Goal: Task Accomplishment & Management: Manage account settings

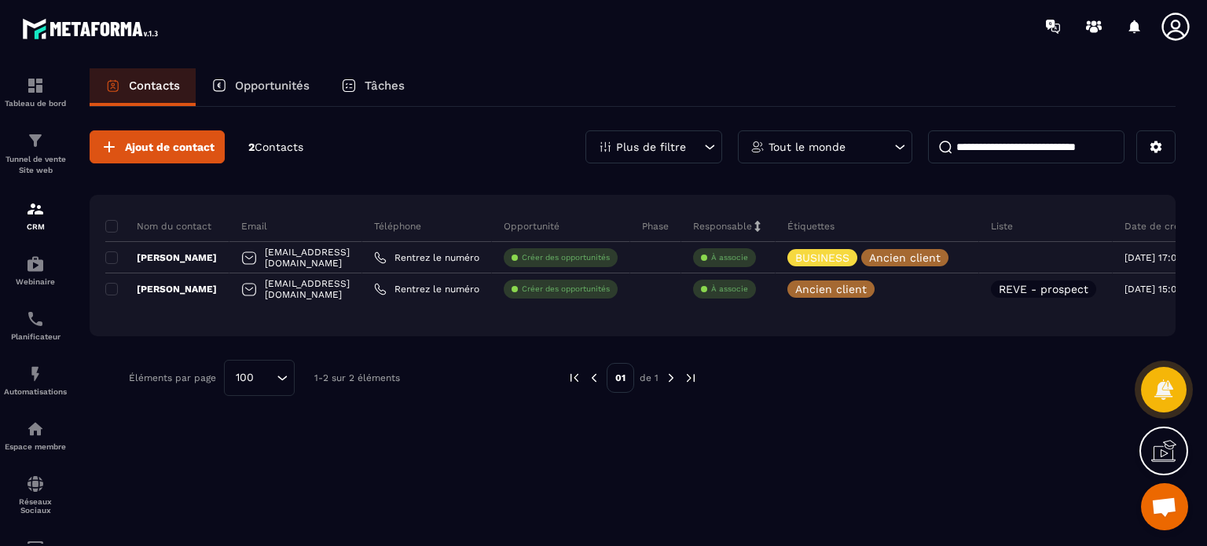
click at [112, 257] on span at bounding box center [111, 258] width 13 height 13
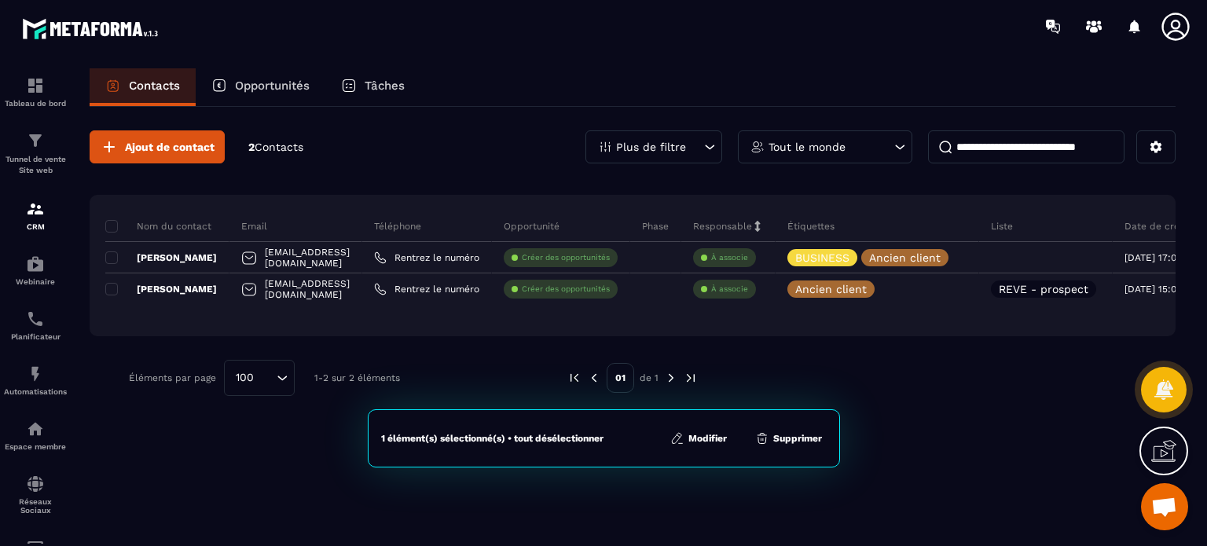
click at [715, 438] on button "Modifier" at bounding box center [699, 439] width 66 height 16
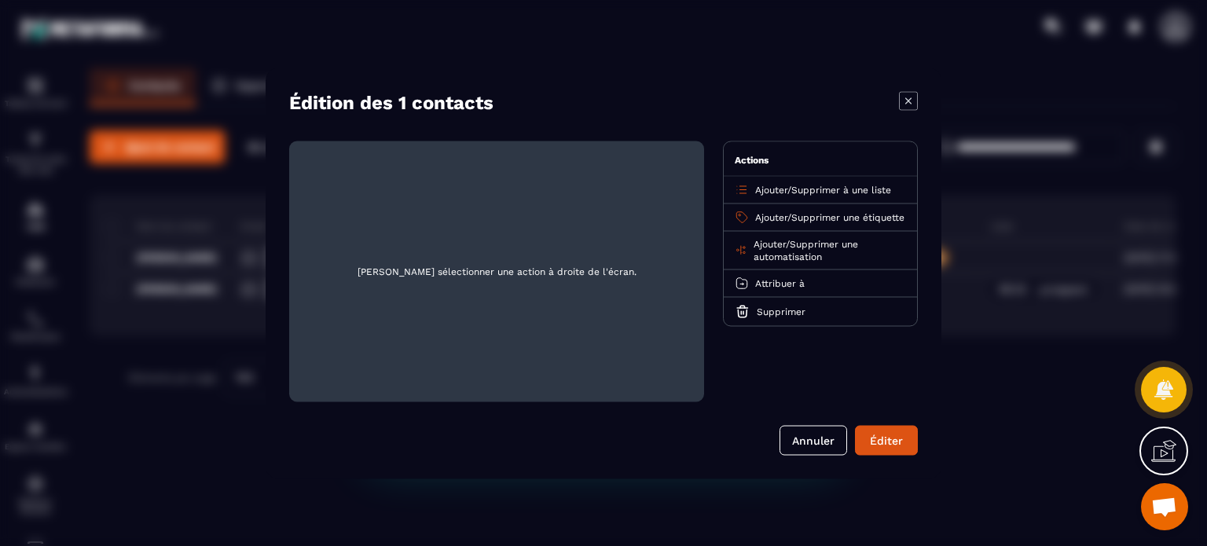
click at [792, 193] on p "Ajouter / Supprimer à une liste" at bounding box center [823, 189] width 136 height 13
click at [757, 186] on span "Ajouter" at bounding box center [771, 189] width 32 height 11
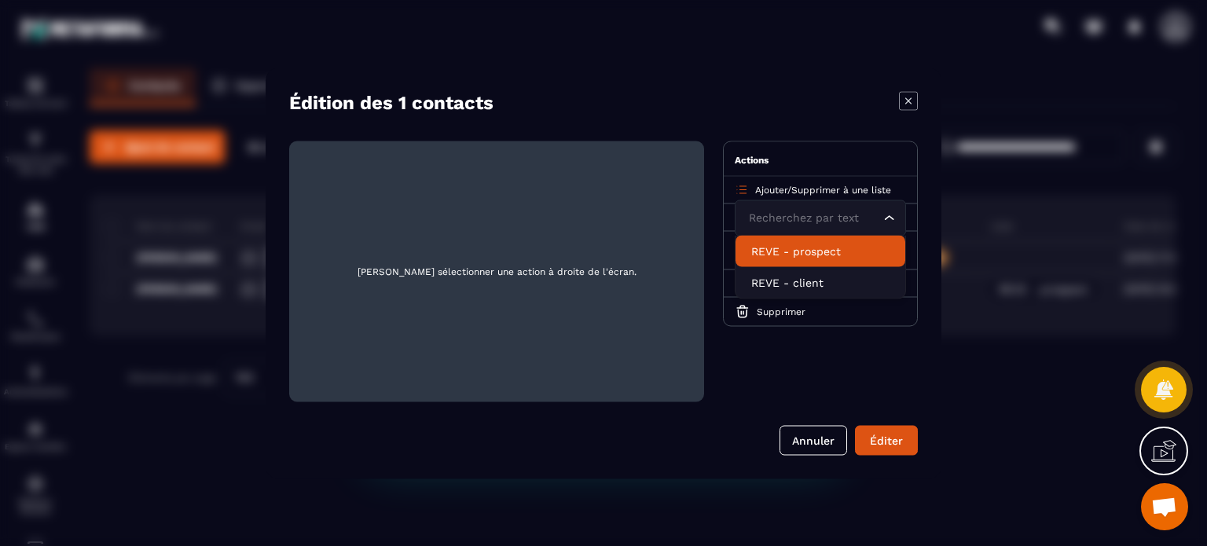
click at [788, 255] on p "REVE - prospect" at bounding box center [820, 251] width 138 height 16
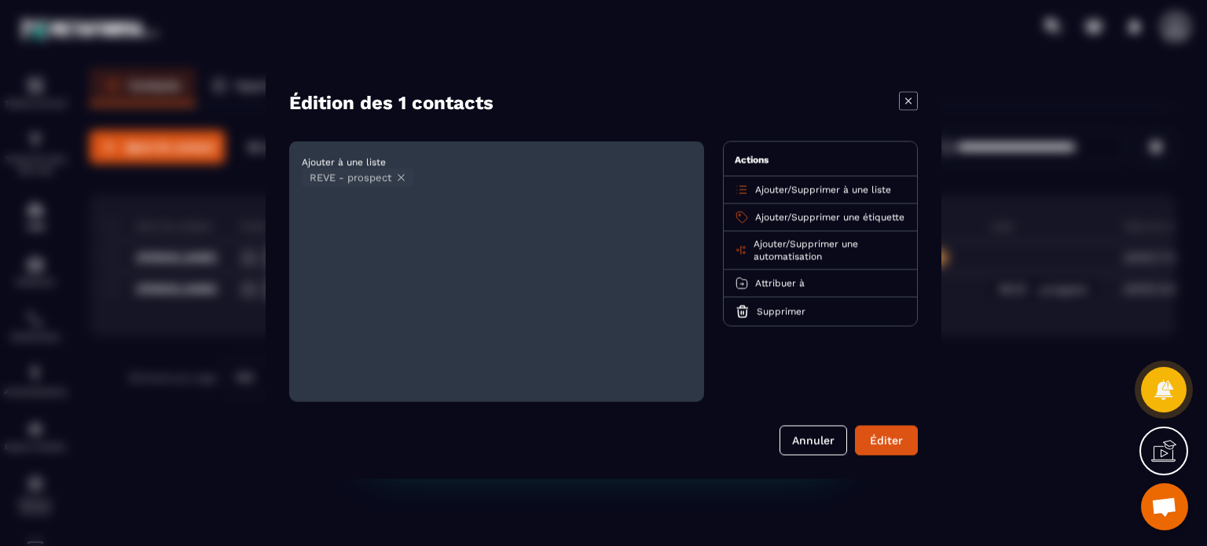
click at [900, 433] on button "Éditer" at bounding box center [886, 440] width 63 height 30
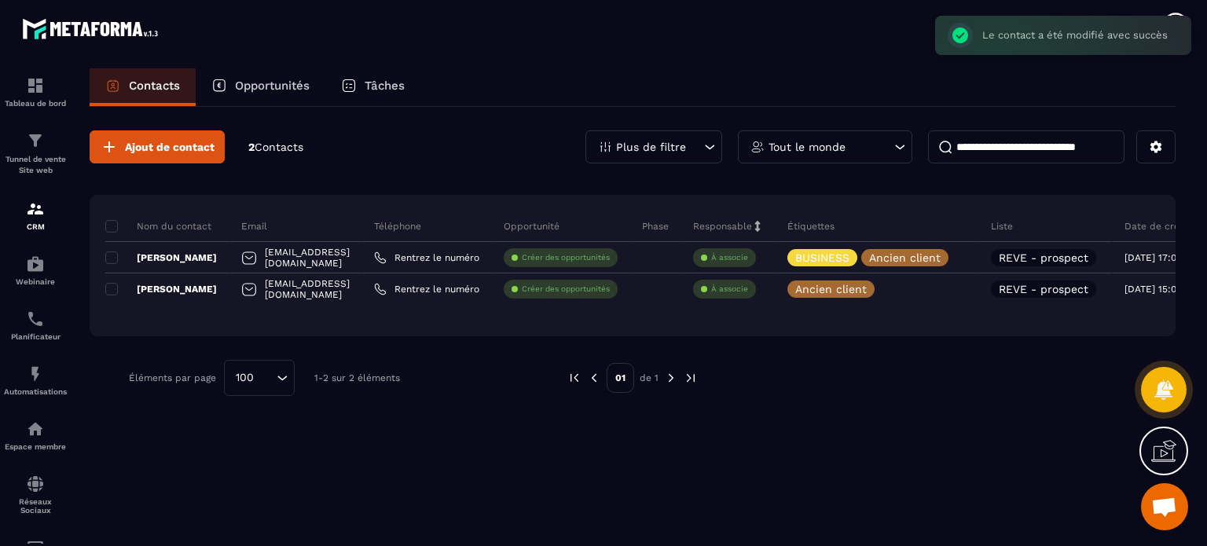
click at [110, 252] on span at bounding box center [111, 258] width 13 height 13
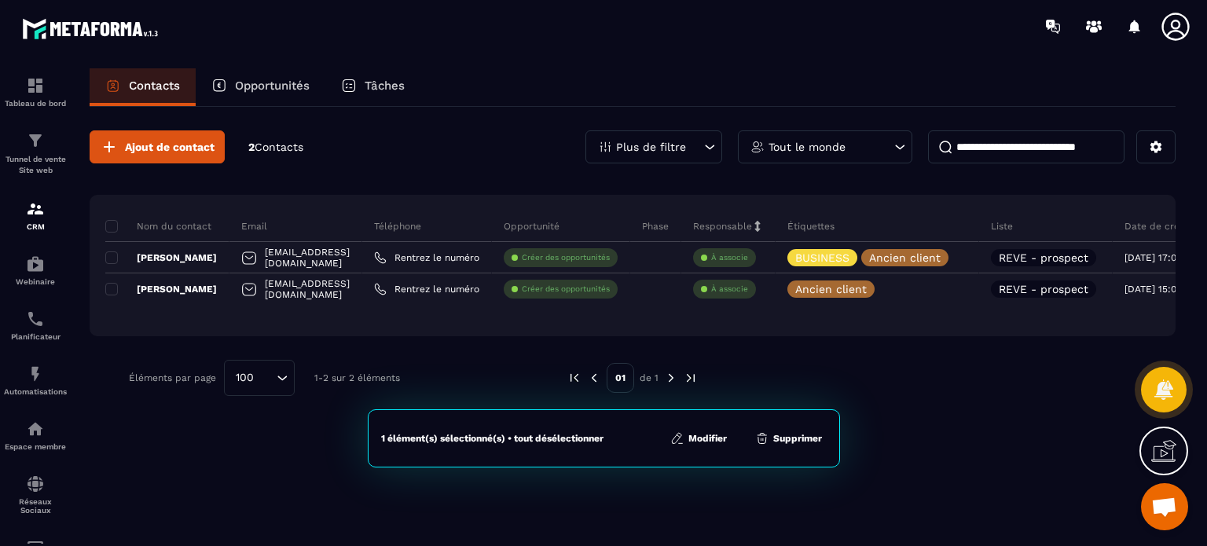
click at [715, 437] on button "Modifier" at bounding box center [699, 439] width 66 height 16
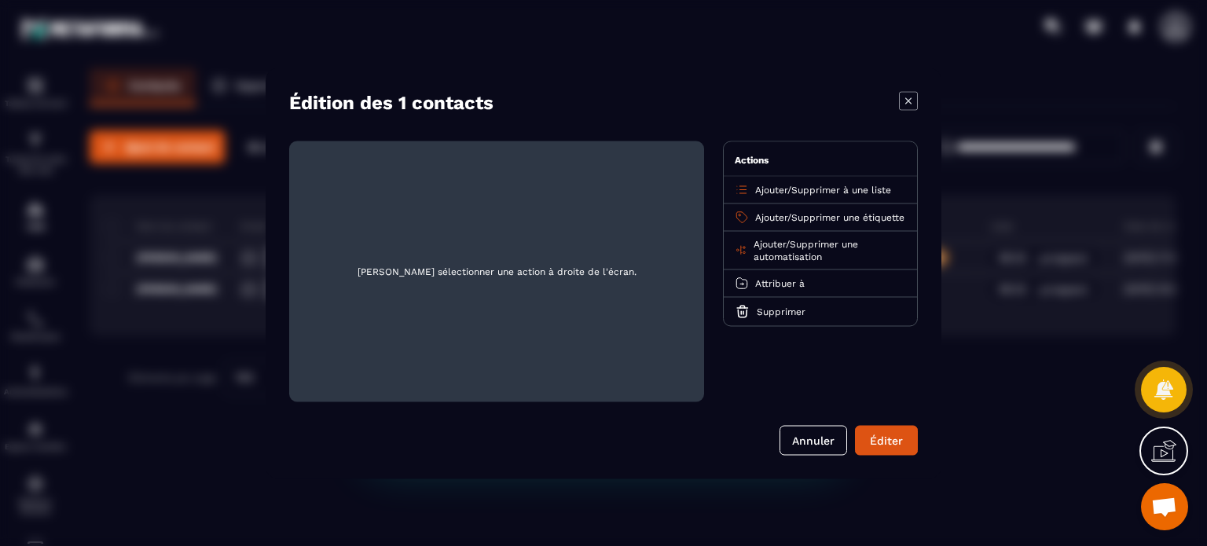
click at [809, 189] on span "Supprimer à une liste" at bounding box center [842, 189] width 100 height 11
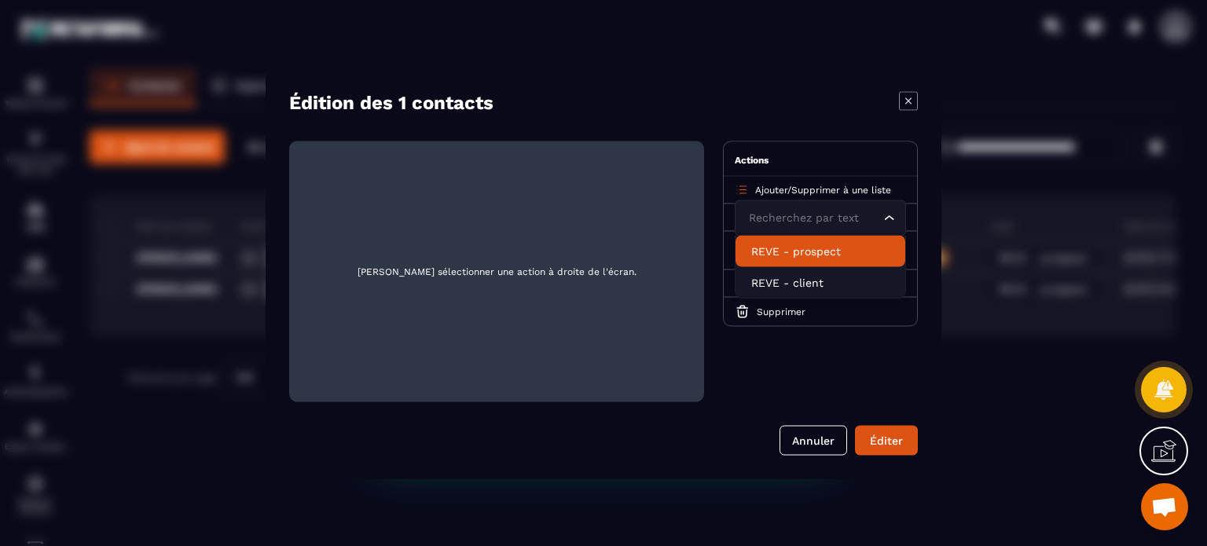
click at [815, 252] on p "REVE - prospect" at bounding box center [820, 251] width 138 height 16
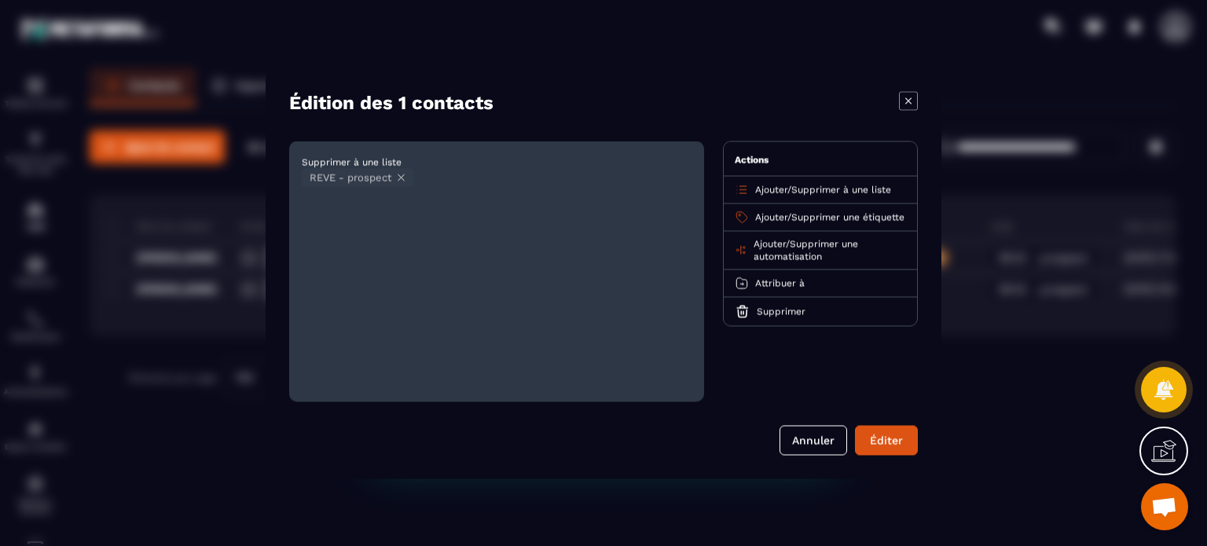
click at [772, 193] on span "Ajouter" at bounding box center [771, 189] width 32 height 11
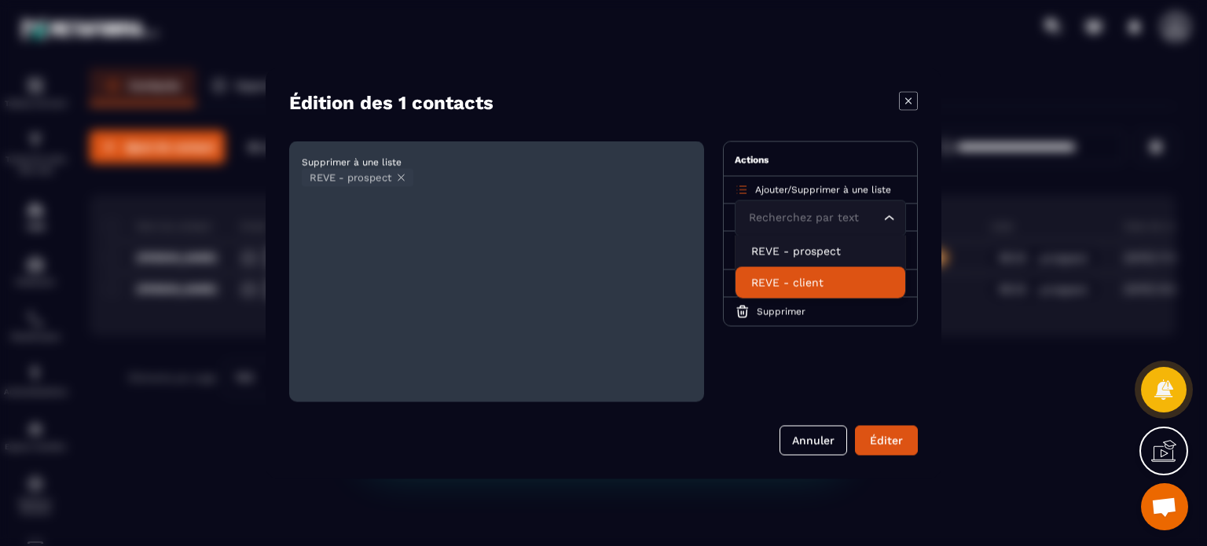
click at [789, 277] on p "REVE - client" at bounding box center [820, 282] width 138 height 16
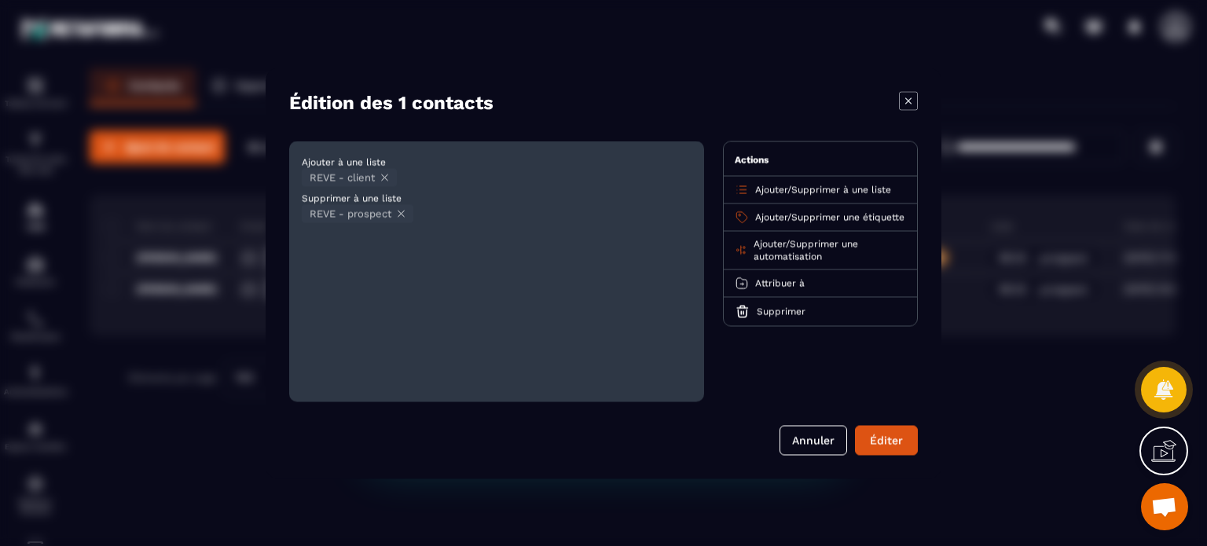
click at [906, 443] on button "Éditer" at bounding box center [886, 440] width 63 height 30
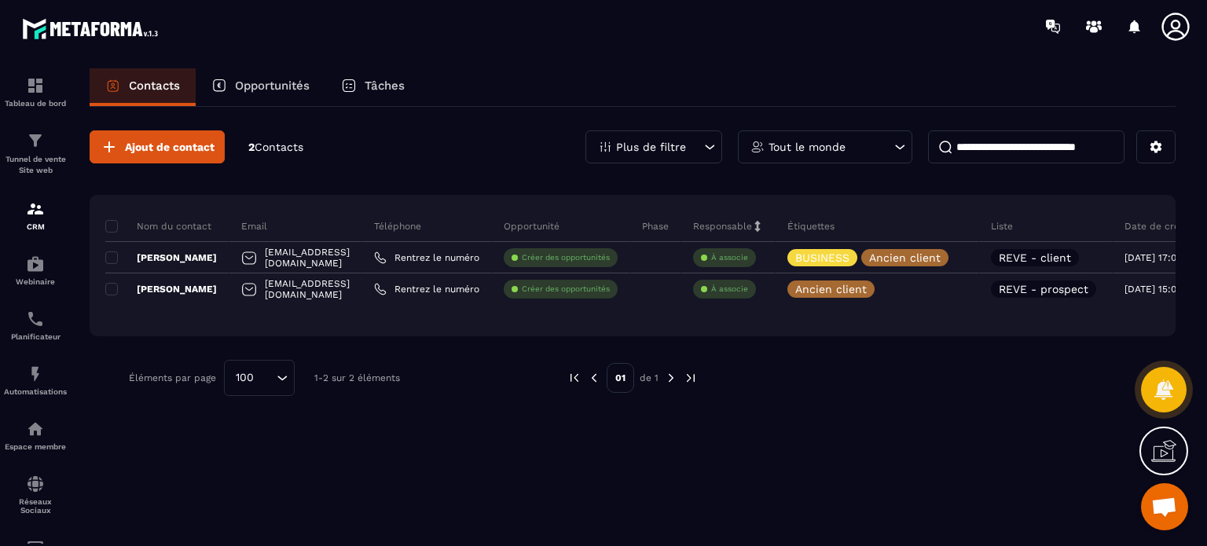
click at [1170, 45] on div at bounding box center [696, 26] width 1023 height 53
click at [1170, 29] on icon at bounding box center [1175, 26] width 31 height 31
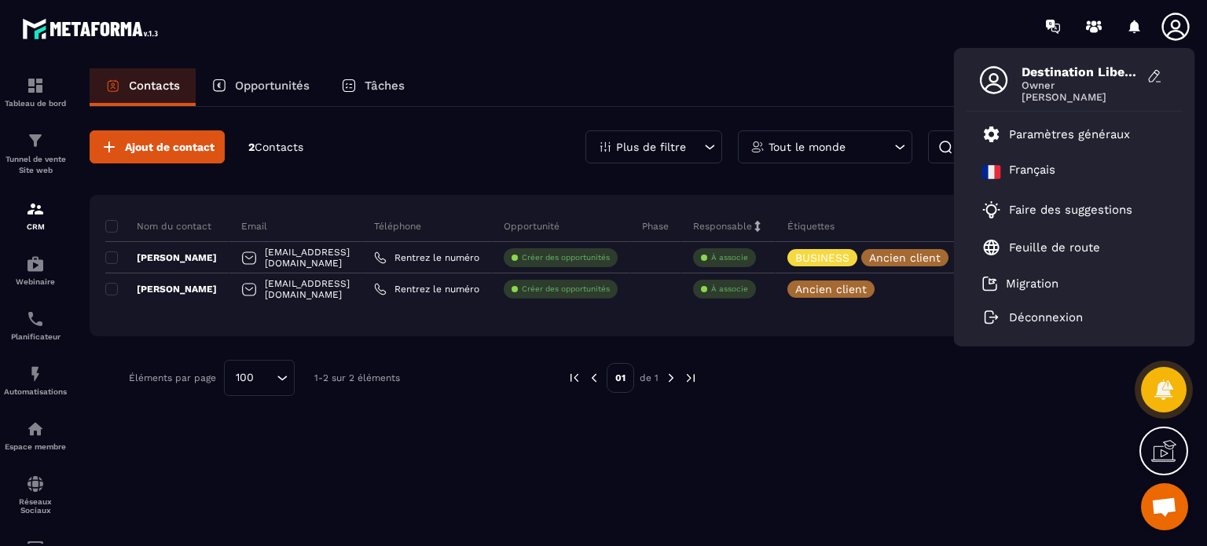
click at [1072, 328] on li "Déconnexion" at bounding box center [1075, 317] width 216 height 33
